Goal: Task Accomplishment & Management: Complete application form

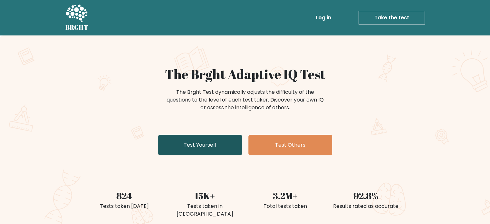
click at [212, 142] on link "Test Yourself" at bounding box center [200, 145] width 84 height 21
click at [225, 140] on link "Test Yourself" at bounding box center [200, 145] width 84 height 21
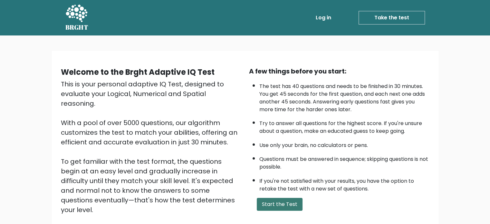
click at [269, 200] on button "Start the Test" at bounding box center [280, 204] width 46 height 13
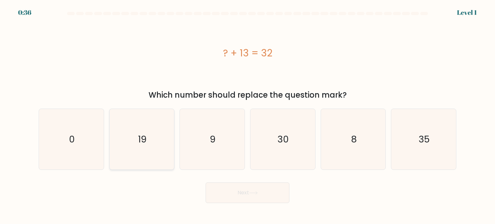
click at [159, 129] on icon "19" at bounding box center [142, 139] width 61 height 61
click at [248, 115] on input "b. 19" at bounding box center [248, 113] width 0 height 3
radio input "true"
click at [248, 188] on button "Next" at bounding box center [248, 192] width 84 height 21
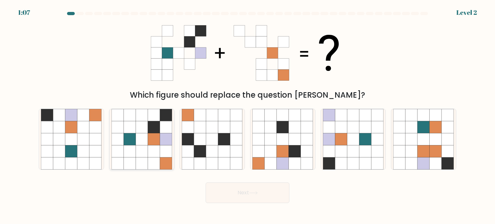
click at [166, 125] on icon at bounding box center [166, 127] width 12 height 12
click at [248, 115] on input "b." at bounding box center [248, 113] width 0 height 3
radio input "true"
click at [262, 188] on button "Next" at bounding box center [248, 192] width 84 height 21
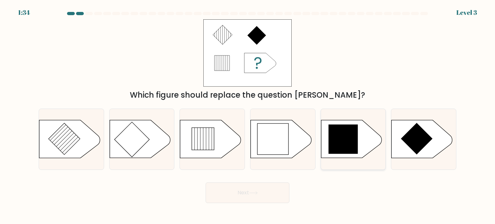
click at [347, 143] on icon at bounding box center [342, 139] width 29 height 29
click at [248, 115] on input "e." at bounding box center [248, 113] width 0 height 3
radio input "true"
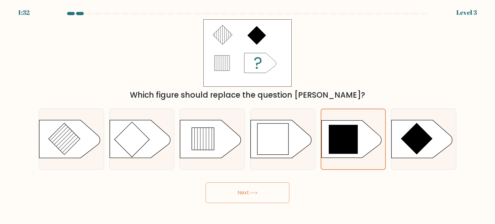
click at [269, 183] on button "Next" at bounding box center [248, 192] width 84 height 21
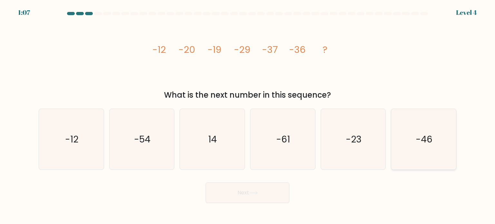
click at [433, 133] on icon "-46" at bounding box center [423, 139] width 61 height 61
click at [248, 115] on input "f. -46" at bounding box center [248, 113] width 0 height 3
radio input "true"
click at [259, 199] on button "Next" at bounding box center [248, 192] width 84 height 21
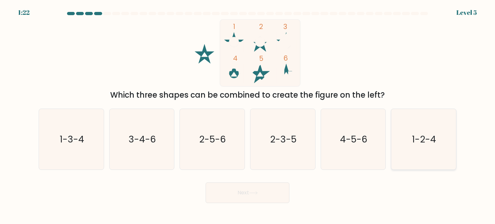
click at [418, 148] on icon "1-2-4" at bounding box center [423, 139] width 61 height 61
click at [248, 115] on input "f. 1-2-4" at bounding box center [248, 113] width 0 height 3
radio input "true"
click at [253, 188] on button "Next" at bounding box center [248, 192] width 84 height 21
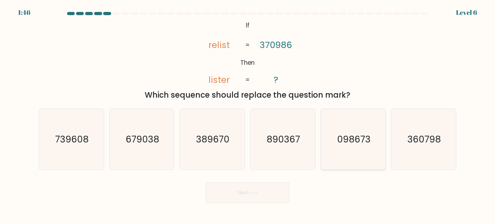
click at [357, 135] on text "098673" at bounding box center [354, 138] width 34 height 13
click at [248, 115] on input "e. 098673" at bounding box center [248, 113] width 0 height 3
radio input "true"
click at [254, 199] on button "Next" at bounding box center [248, 192] width 84 height 21
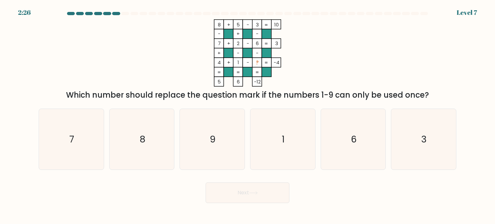
click at [112, 14] on div at bounding box center [116, 13] width 8 height 3
click at [211, 136] on text "9" at bounding box center [213, 138] width 6 height 13
click at [248, 115] on input "c. 9" at bounding box center [248, 113] width 0 height 3
radio input "true"
click at [262, 205] on body "1:20 Level 7" at bounding box center [247, 112] width 495 height 224
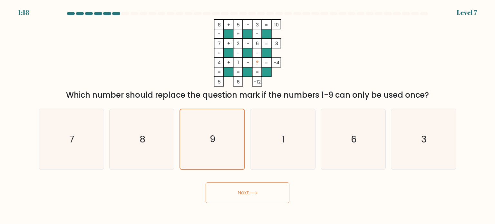
click at [262, 183] on div "Next" at bounding box center [247, 190] width 425 height 25
click at [262, 183] on button "Next" at bounding box center [248, 192] width 84 height 21
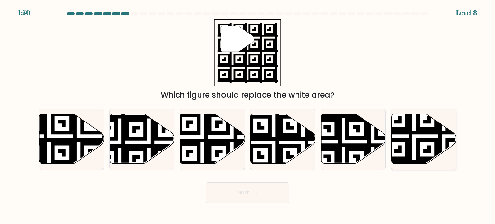
click at [406, 141] on icon at bounding box center [443, 165] width 117 height 117
click at [248, 115] on input "f." at bounding box center [248, 113] width 0 height 3
radio input "true"
